Goal: Check status

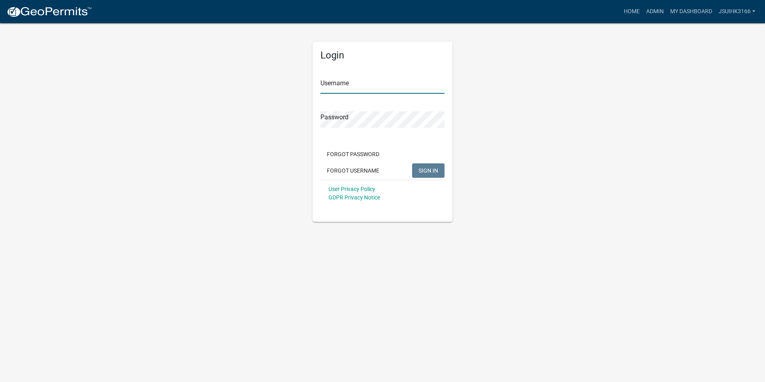
type input "Jsuihk3166"
click at [426, 166] on button "SIGN IN" at bounding box center [428, 170] width 32 height 14
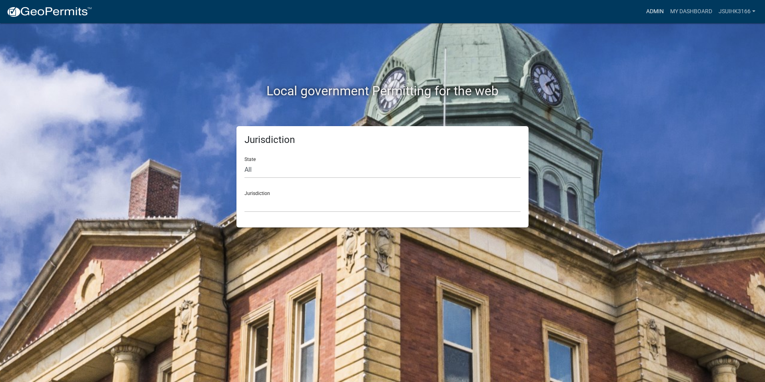
click at [657, 13] on link "Admin" at bounding box center [655, 11] width 24 height 15
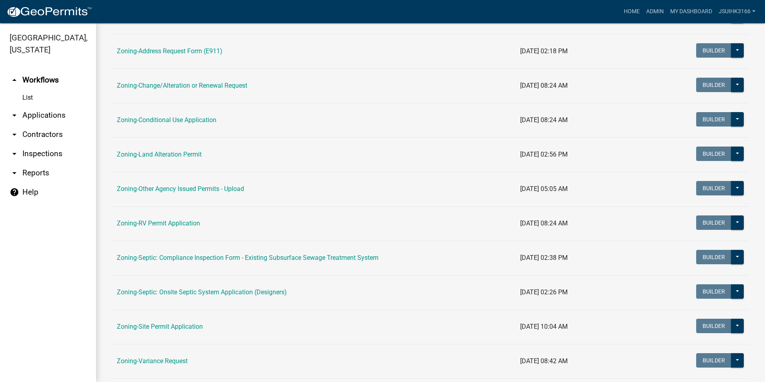
scroll to position [200, 0]
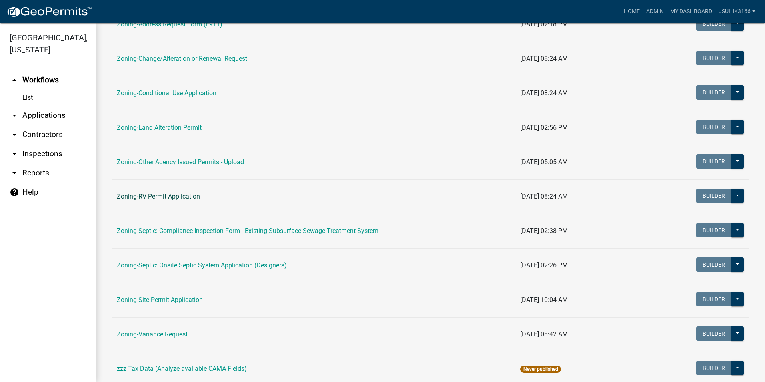
click at [139, 194] on link "Zoning-RV Permit Application" at bounding box center [158, 197] width 83 height 8
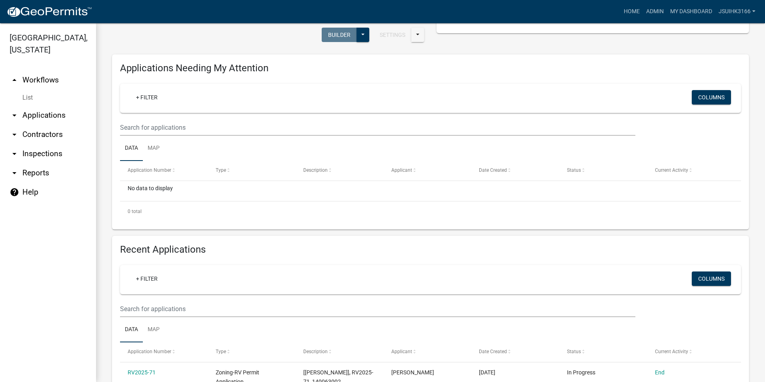
scroll to position [80, 0]
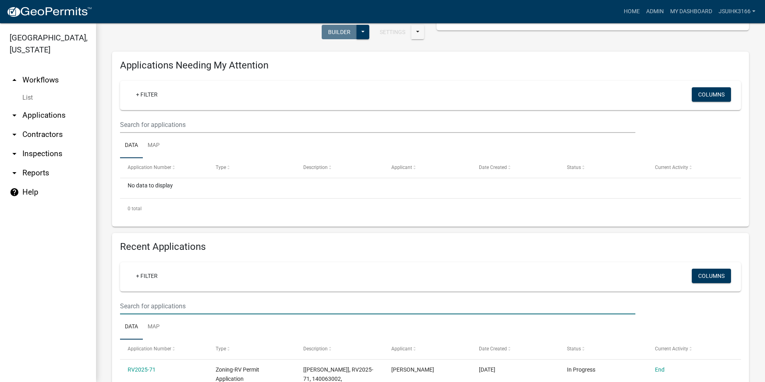
click at [157, 305] on input "text" at bounding box center [378, 306] width 516 height 16
type input "191816406"
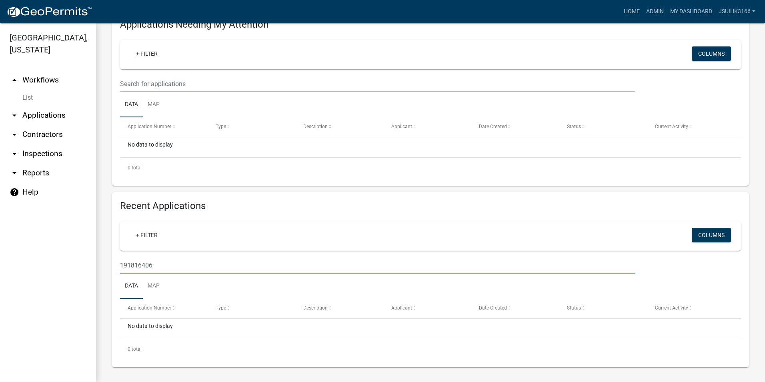
scroll to position [122, 0]
click at [177, 266] on input "191816406" at bounding box center [378, 264] width 516 height 16
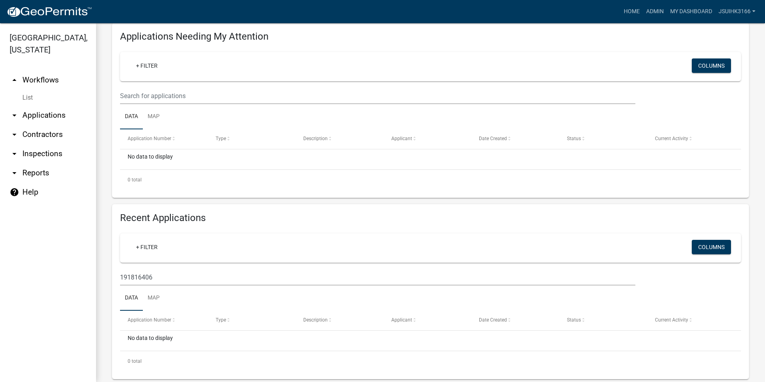
scroll to position [120, 0]
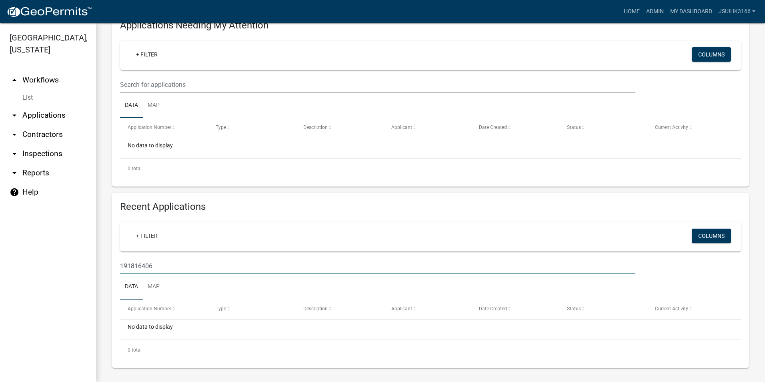
click at [163, 266] on input "191816406" at bounding box center [378, 266] width 516 height 16
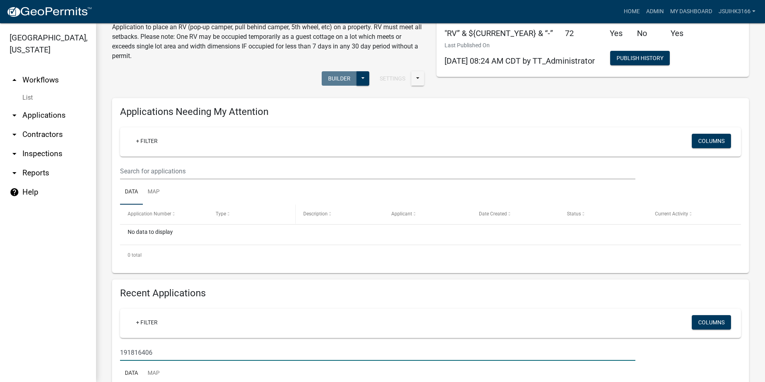
scroll to position [0, 0]
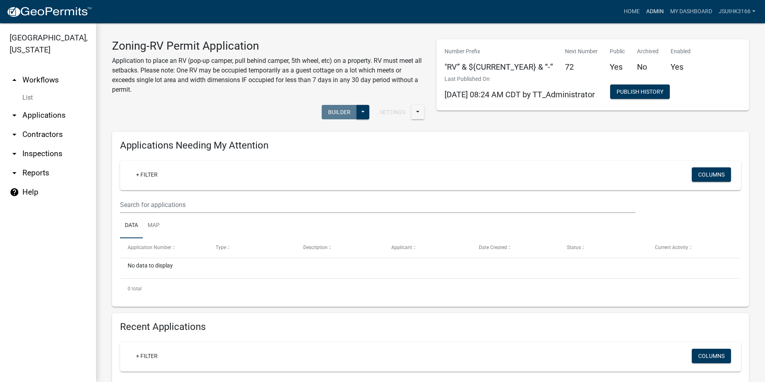
click at [653, 11] on link "Admin" at bounding box center [655, 11] width 24 height 15
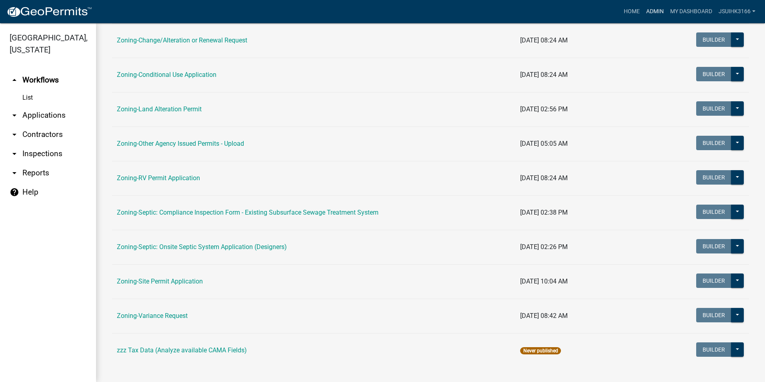
scroll to position [227, 0]
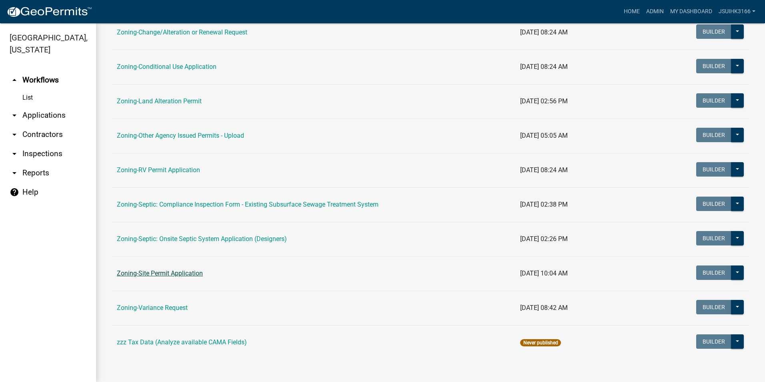
click at [155, 272] on link "Zoning-Site Permit Application" at bounding box center [160, 273] width 86 height 8
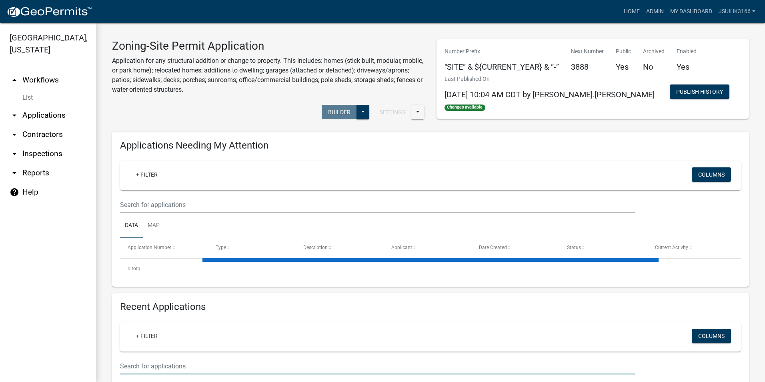
click at [146, 364] on input "text" at bounding box center [378, 366] width 516 height 16
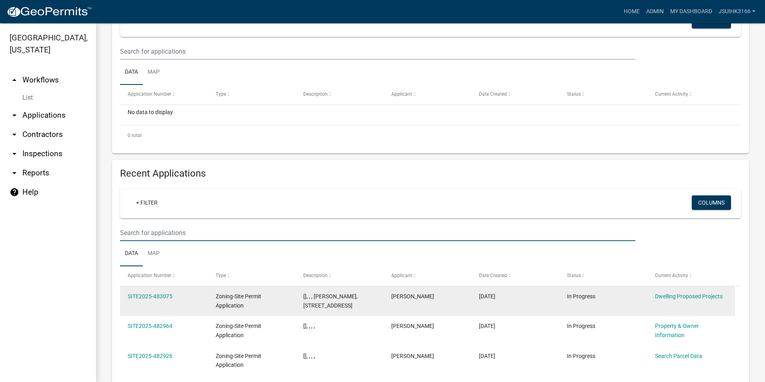
scroll to position [160, 0]
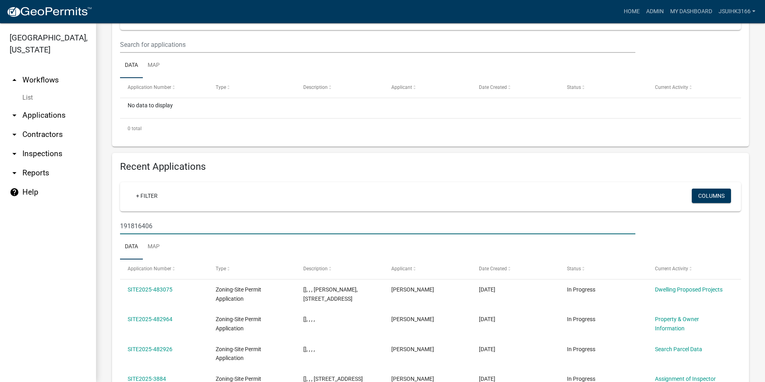
type input "191816406"
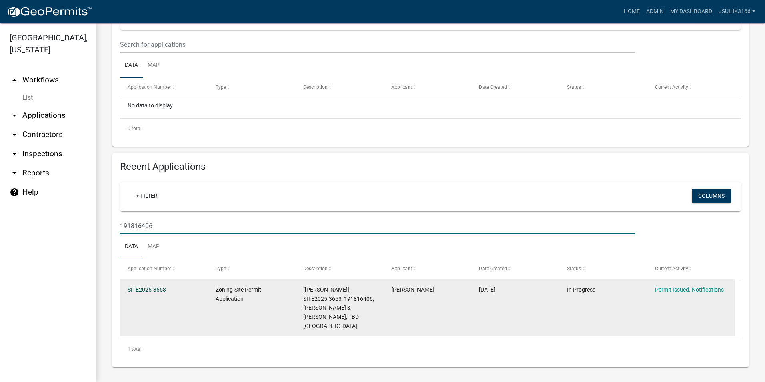
click at [158, 289] on link "SITE2025-3653" at bounding box center [147, 289] width 38 height 6
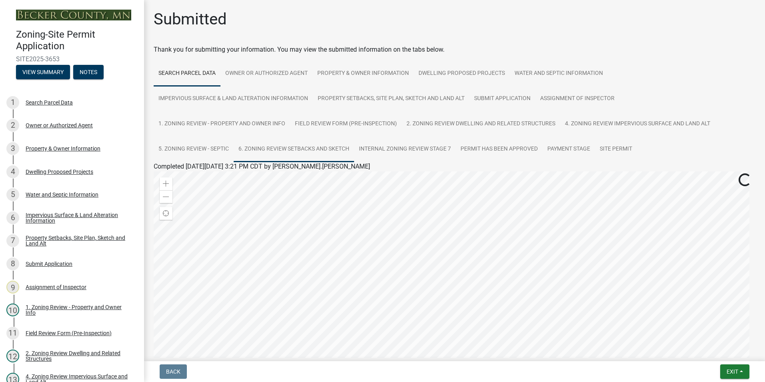
click at [274, 146] on link "6. Zoning Review Setbacks and Sketch" at bounding box center [294, 149] width 120 height 26
